Goal: Task Accomplishment & Management: Manage account settings

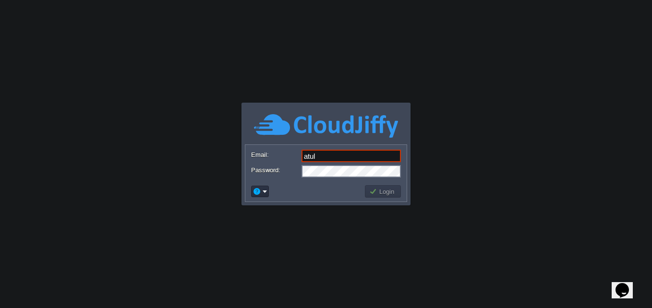
type input "atul.ahire@pid.work"
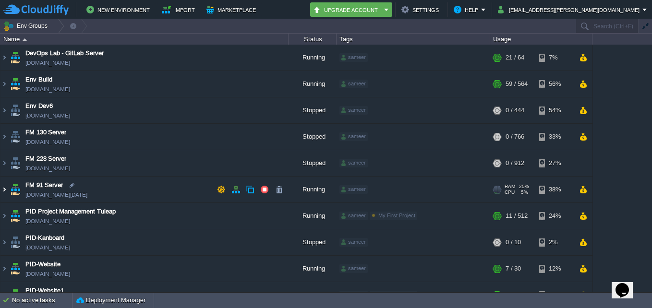
click at [6, 188] on img at bounding box center [4, 190] width 8 height 26
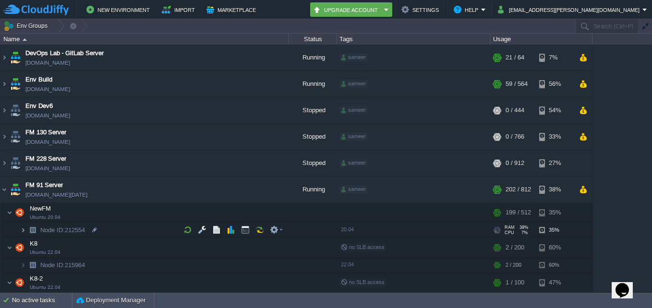
click at [23, 230] on img at bounding box center [23, 230] width 6 height 15
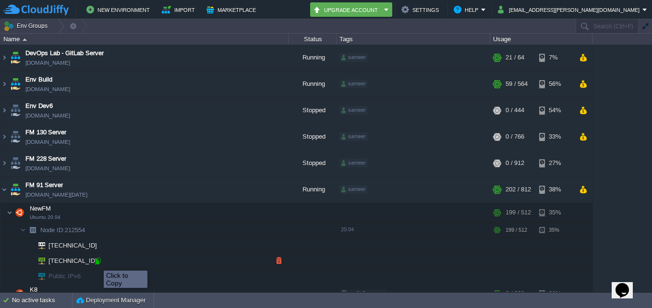
click at [97, 262] on div at bounding box center [98, 261] width 9 height 9
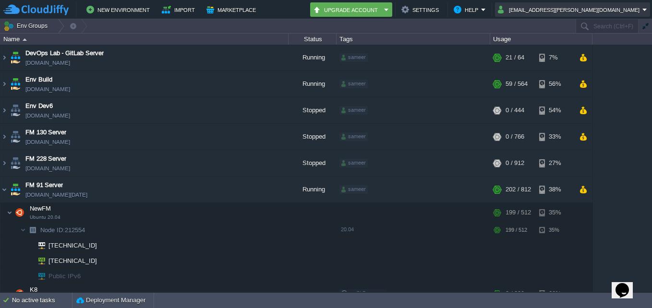
click at [641, 11] on button "atul.ahire@pid.work" at bounding box center [570, 10] width 145 height 12
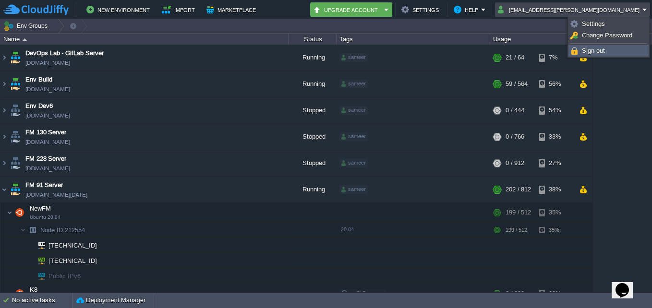
click at [629, 45] on li "Sign out" at bounding box center [609, 51] width 80 height 12
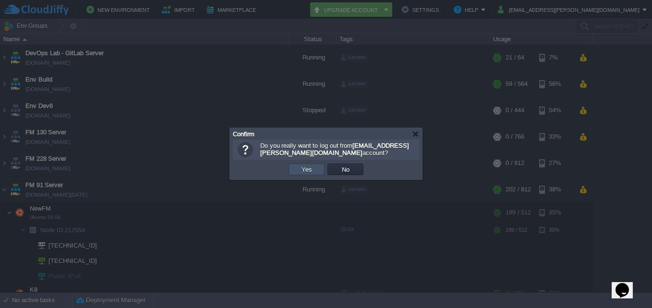
click at [311, 173] on button "Yes" at bounding box center [307, 169] width 16 height 9
